Goal: Information Seeking & Learning: Learn about a topic

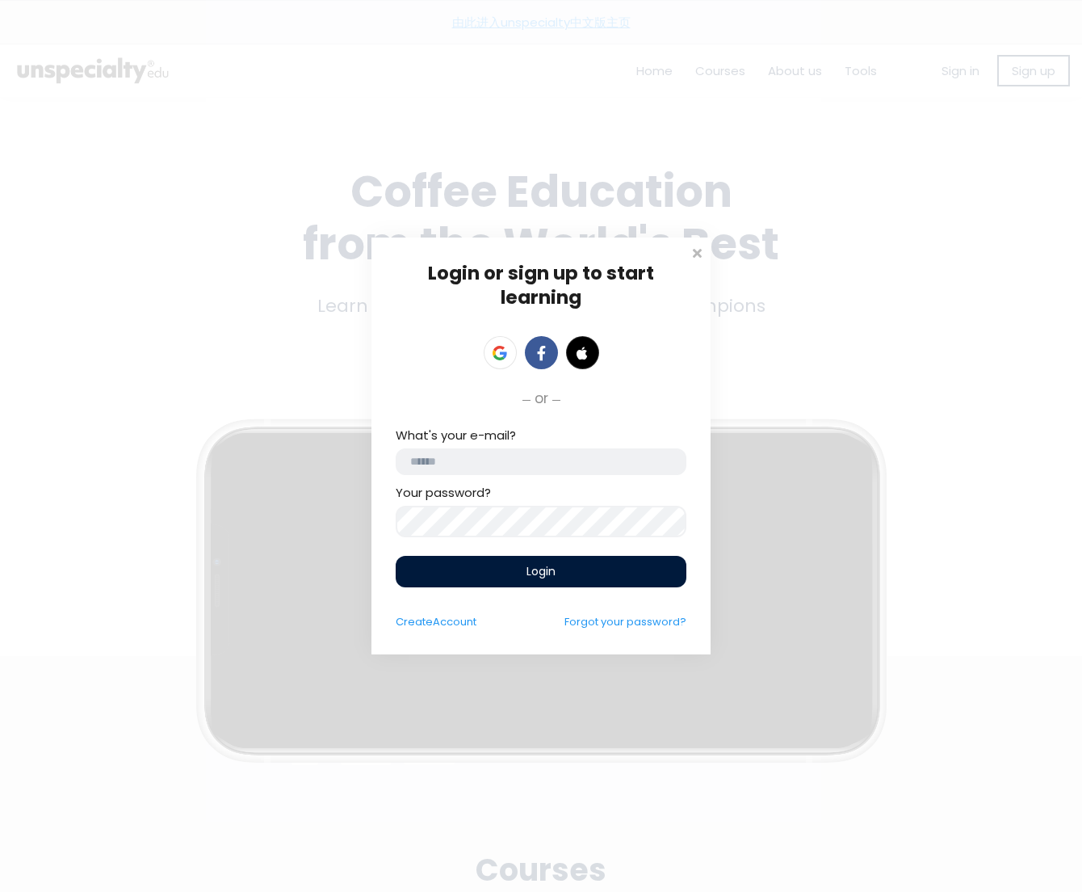
type input "**********"
click at [538, 561] on div "Login" at bounding box center [541, 571] width 291 height 31
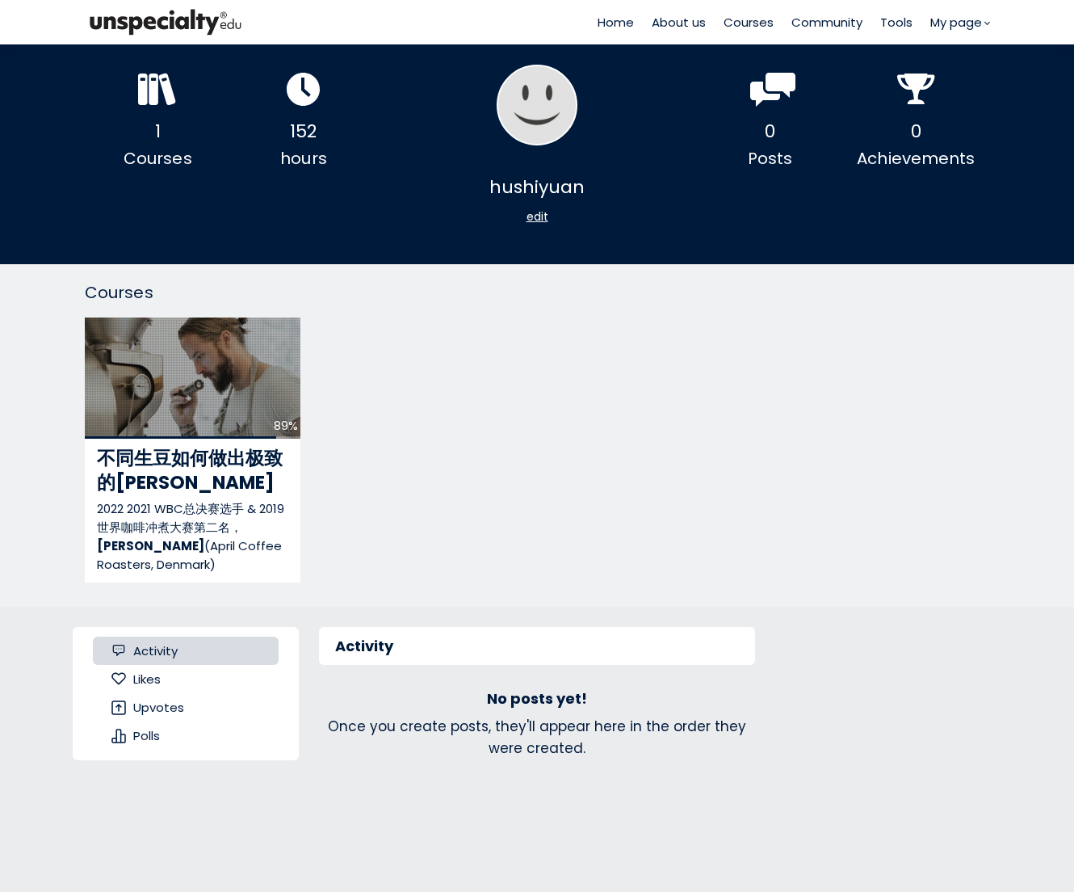
click at [472, 452] on div "89% 不同生豆如何做出极致的浅烘 2022 2021 WBC总决赛选手 & 2019 世界咖啡冲煮大赛第二名， [PERSON_NAME] (April C…" at bounding box center [537, 457] width 904 height 281
click at [963, 18] on span "My page" at bounding box center [956, 22] width 52 height 19
click at [955, 83] on link "Orders" at bounding box center [951, 79] width 52 height 19
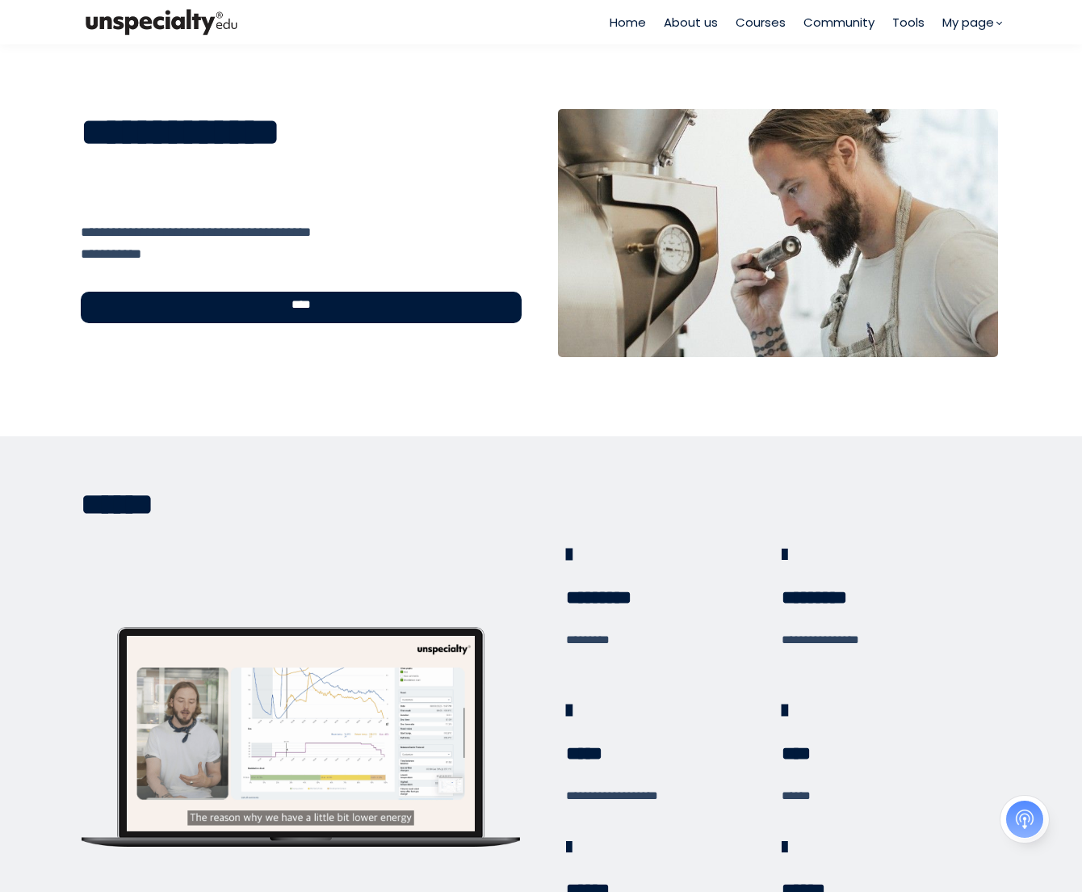
click at [388, 317] on div "****" at bounding box center [301, 307] width 441 height 31
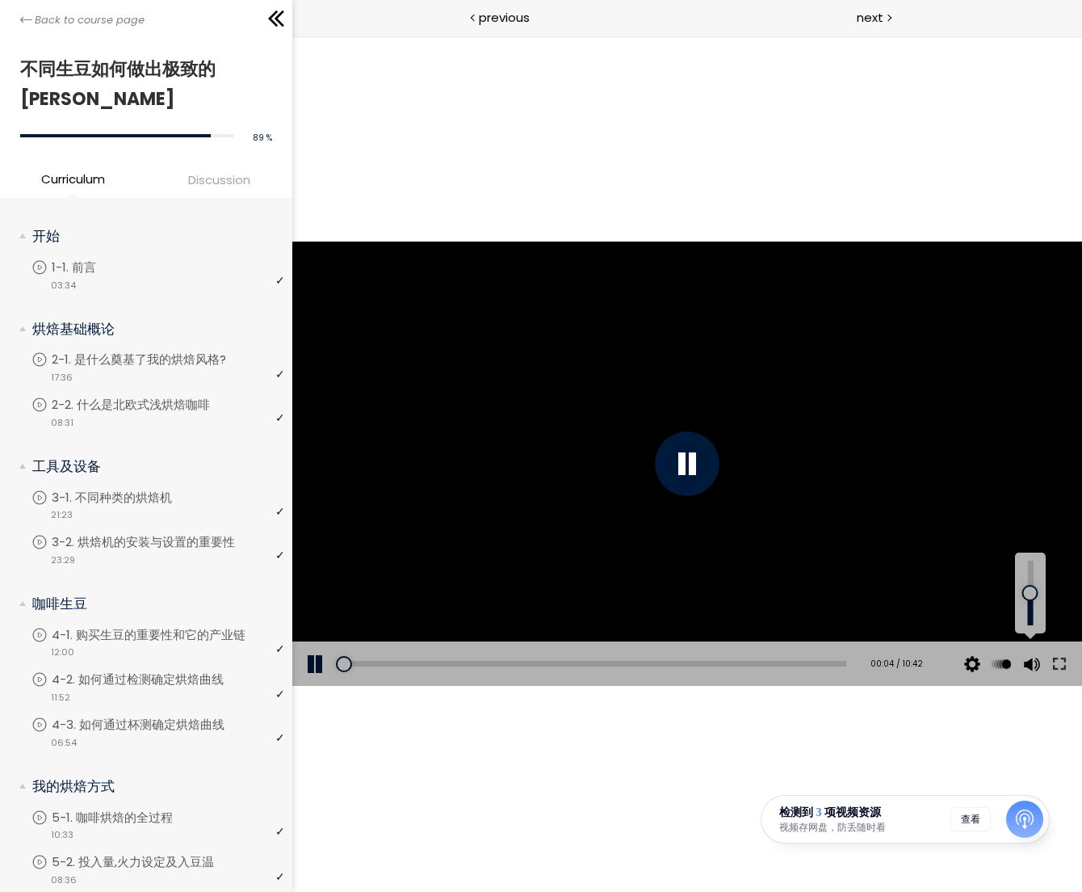
click at [1029, 606] on div at bounding box center [1030, 592] width 22 height 65
click at [1030, 611] on div at bounding box center [1030, 611] width 0 height 0
click at [548, 124] on div "The video is loading... Click for sound @keyframes VOLUME_SMALL_WAVE_FLASH { 0%…" at bounding box center [687, 464] width 790 height 856
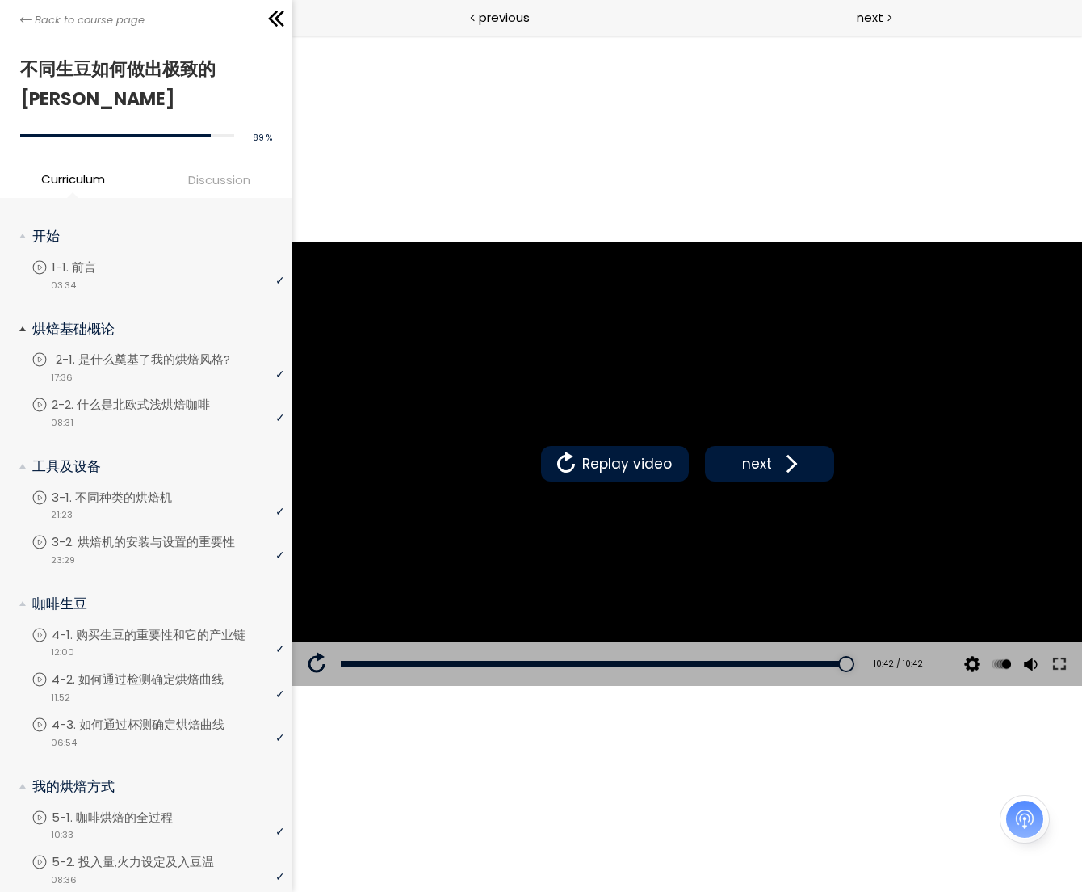
click at [120, 350] on p "2-1. 是什么奠基了我的烘焙风格?" at bounding box center [159, 359] width 207 height 18
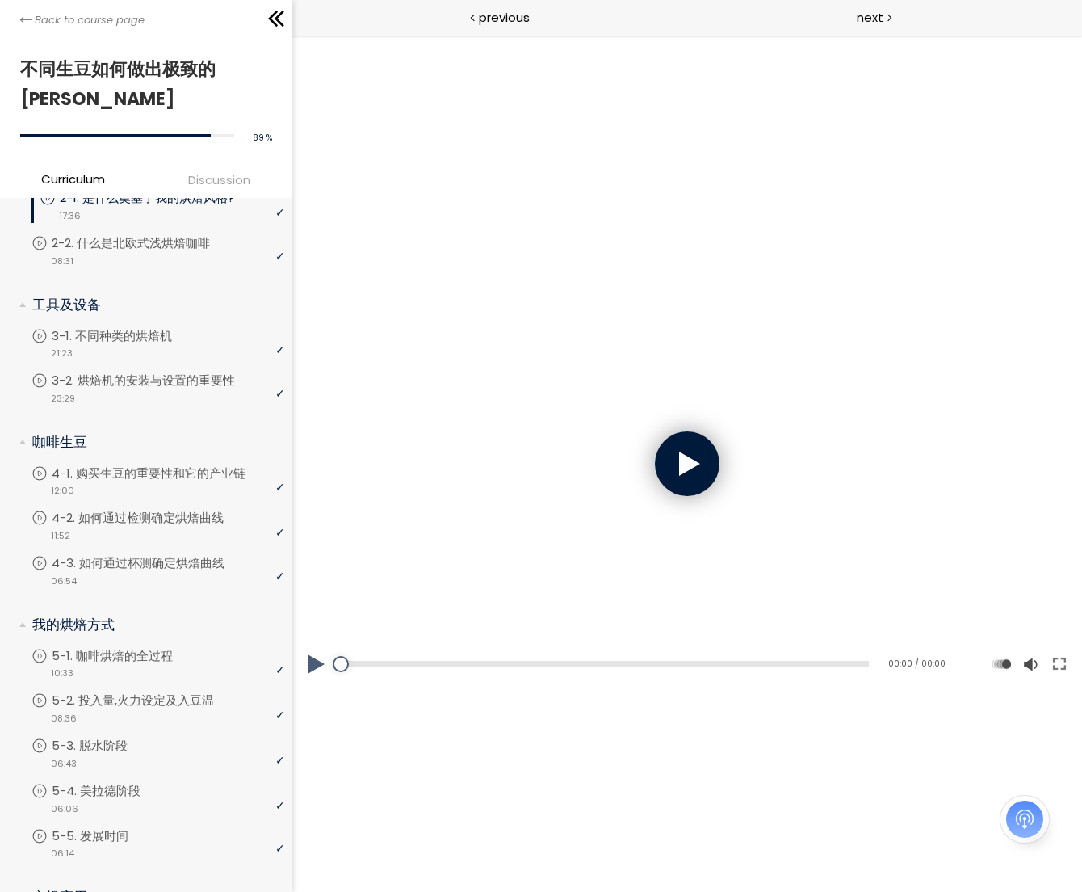
click at [146, 632] on li "我的烘焙方式 You have to complete unit (5-1. 咖啡烘焙的全过程) in order to continue. 5-1. 咖啡烘…" at bounding box center [146, 741] width 292 height 278
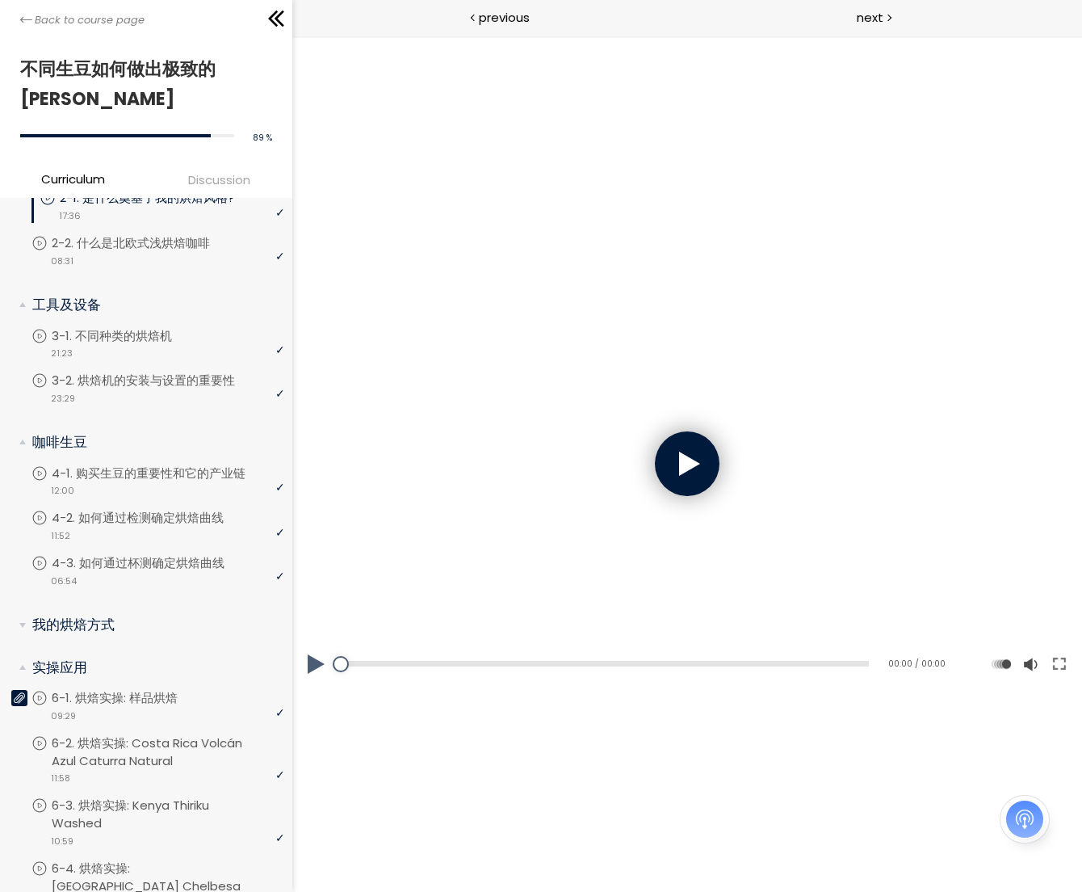
click at [707, 468] on div at bounding box center [686, 463] width 65 height 65
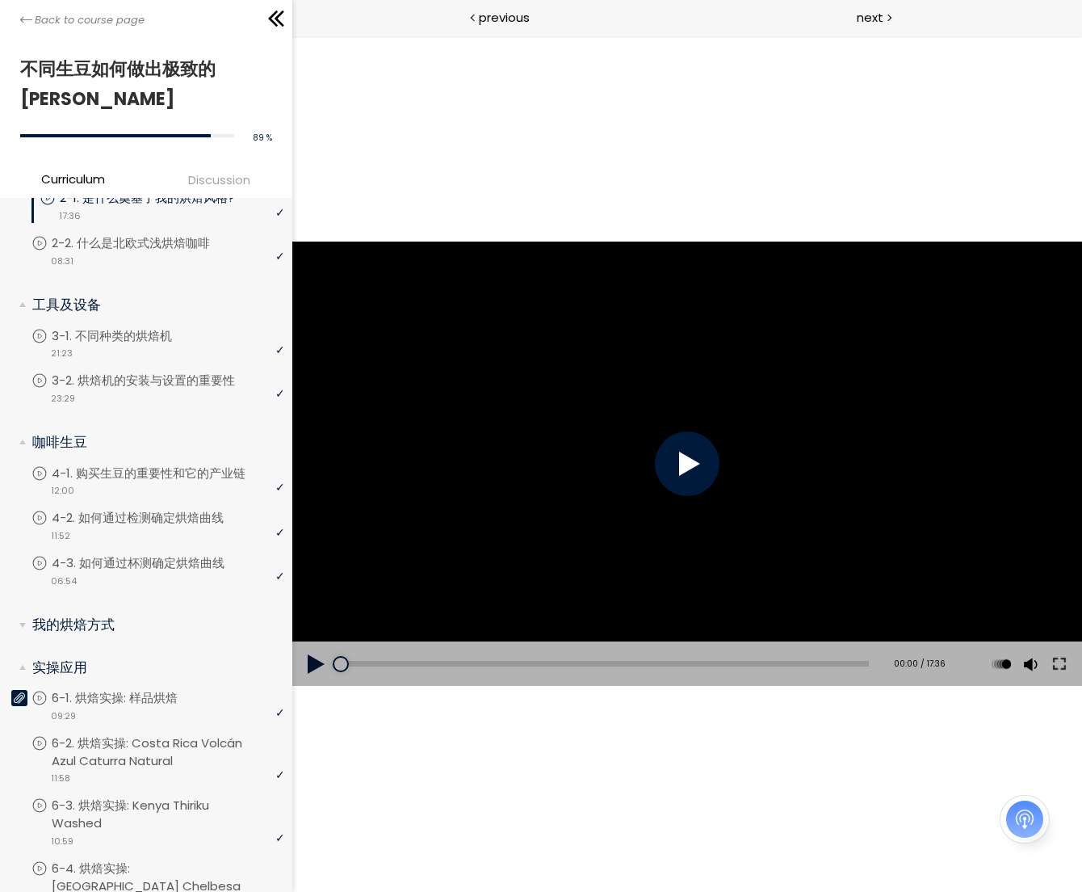
click at [670, 483] on div at bounding box center [686, 463] width 65 height 65
click at [1030, 619] on div at bounding box center [1030, 619] width 0 height 0
click at [312, 660] on button at bounding box center [316, 663] width 48 height 45
click at [606, 491] on div at bounding box center [687, 463] width 790 height 444
click at [713, 468] on div at bounding box center [686, 463] width 65 height 65
